Goal: Information Seeking & Learning: Learn about a topic

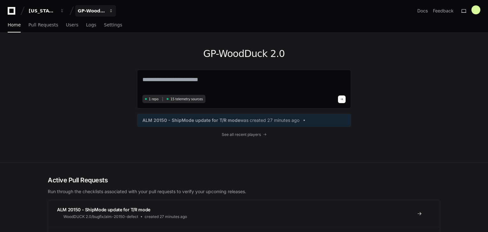
click at [103, 8] on div "GP-WoodDuck 2.0" at bounding box center [91, 11] width 27 height 6
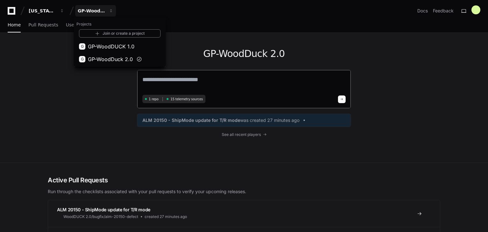
click at [201, 82] on textarea at bounding box center [243, 84] width 203 height 18
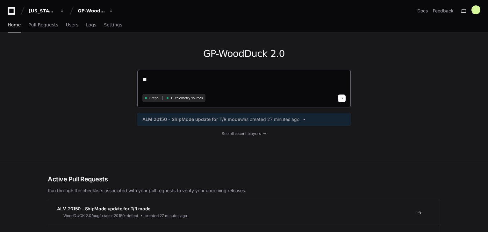
type textarea "*"
type textarea "**********"
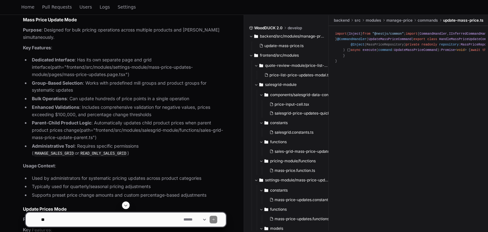
scroll to position [399, 0]
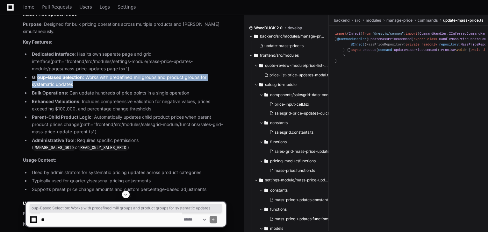
drag, startPoint x: 37, startPoint y: 93, endPoint x: 194, endPoint y: 97, distance: 156.7
click at [194, 89] on li "Group-Based Selection : Works with predefined mill groups and product groups fo…" at bounding box center [128, 81] width 196 height 15
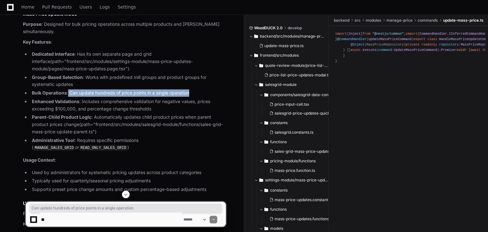
drag, startPoint x: 68, startPoint y: 110, endPoint x: 192, endPoint y: 109, distance: 124.5
click at [192, 97] on li "Bulk Operations : Can update hundreds of price points in a single operation" at bounding box center [128, 92] width 196 height 7
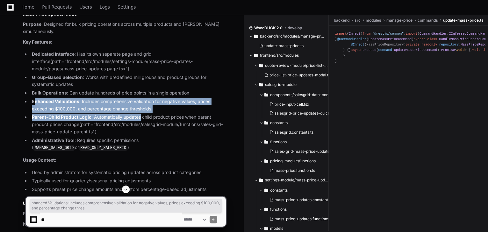
drag, startPoint x: 36, startPoint y: 117, endPoint x: 140, endPoint y: 138, distance: 106.2
click at [140, 138] on ul "Dedicated Interface : Has its own separate page and grid interface (path="front…" at bounding box center [124, 101] width 203 height 101
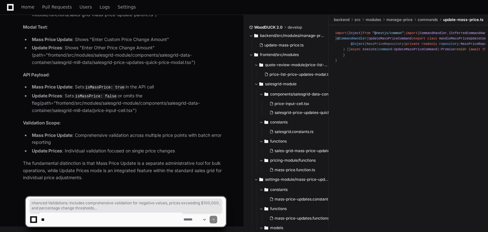
scroll to position [786, 0]
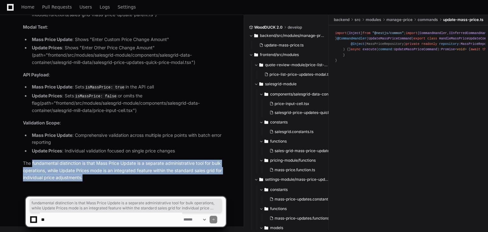
drag, startPoint x: 35, startPoint y: 163, endPoint x: 226, endPoint y: 176, distance: 191.8
click at [226, 176] on p "The fundamental distinction is that Mass Price Update is a separate administrat…" at bounding box center [124, 171] width 203 height 22
click at [188, 176] on p "The fundamental distinction is that Mass Price Update is a separate administrat…" at bounding box center [124, 171] width 203 height 22
